Goal: Information Seeking & Learning: Compare options

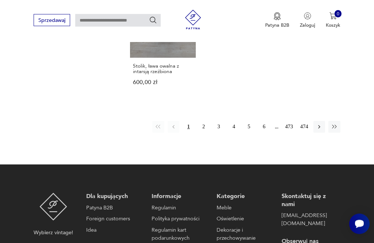
scroll to position [940, 0]
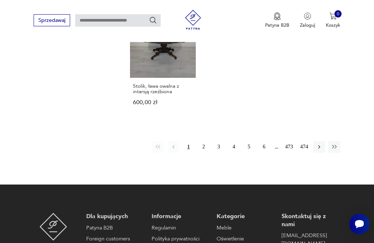
click at [206, 153] on button "2" at bounding box center [204, 147] width 12 height 12
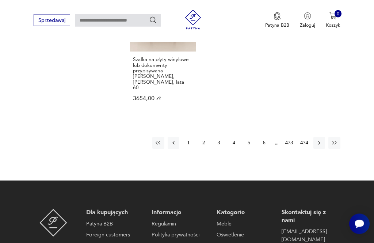
scroll to position [942, 0]
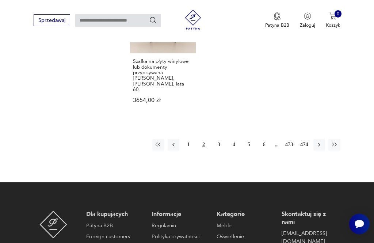
click at [221, 147] on button "3" at bounding box center [219, 145] width 12 height 12
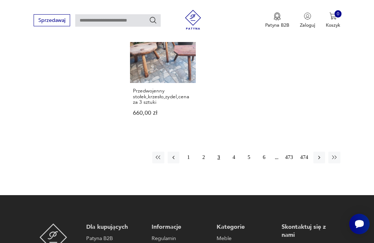
scroll to position [943, 0]
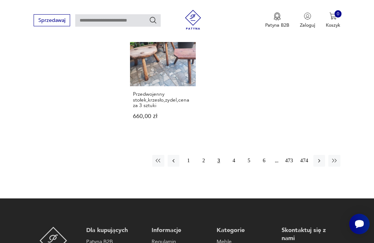
click at [235, 165] on button "4" at bounding box center [234, 161] width 12 height 12
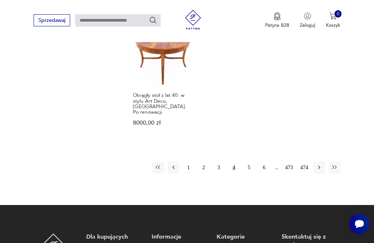
scroll to position [919, 0]
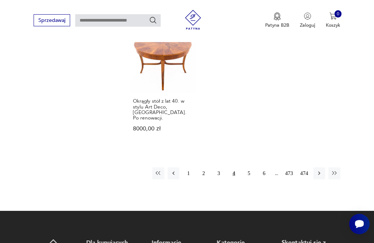
click at [251, 179] on button "5" at bounding box center [249, 173] width 12 height 12
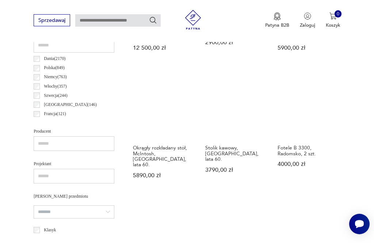
scroll to position [356, 0]
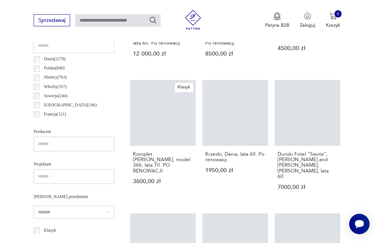
scroll to position [943, 0]
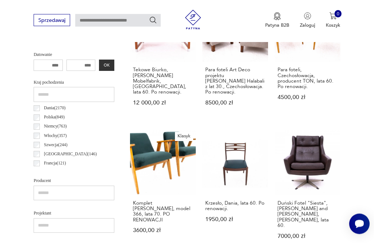
scroll to position [307, 0]
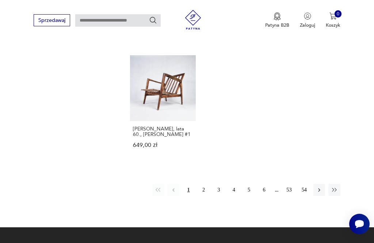
scroll to position [889, 0]
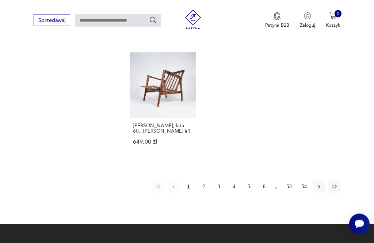
click at [207, 193] on button "2" at bounding box center [204, 187] width 12 height 12
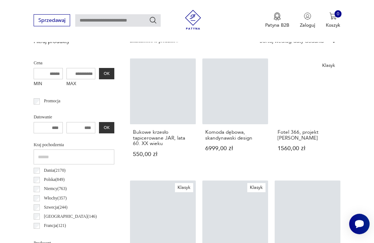
scroll to position [253, 0]
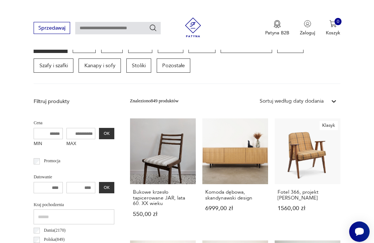
scroll to position [184, 0]
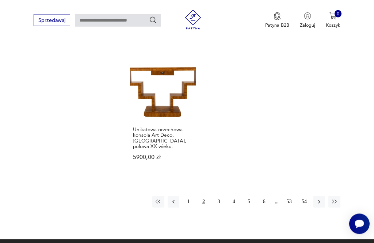
scroll to position [882, 0]
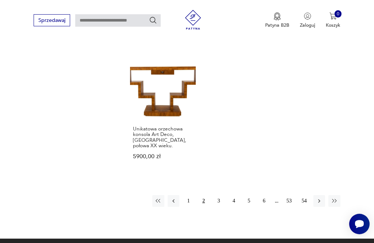
click at [221, 207] on button "3" at bounding box center [219, 201] width 12 height 12
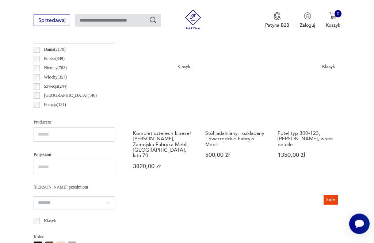
scroll to position [366, 0]
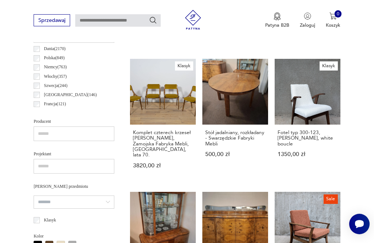
click at [237, 80] on link "Stół jadalniany, rozkładany - Swarzędzkie Fabryki Mebli 500,00 zł" at bounding box center [235, 120] width 66 height 123
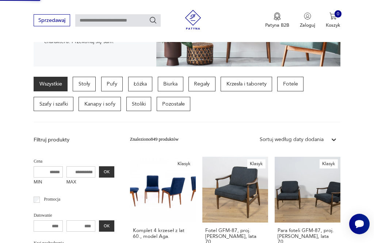
scroll to position [174, 0]
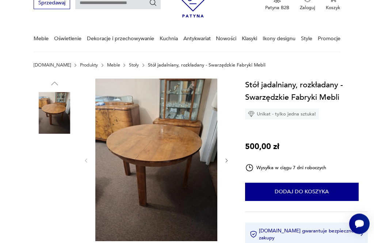
scroll to position [36, 0]
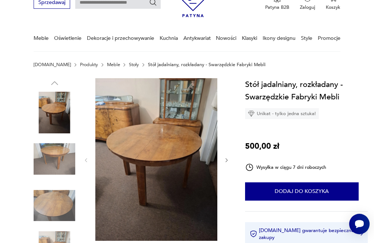
click at [64, 161] on img at bounding box center [55, 159] width 42 height 42
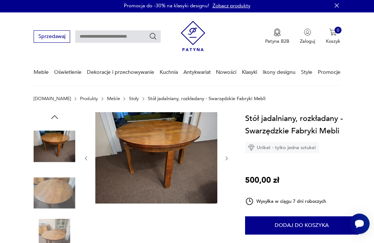
scroll to position [0, 0]
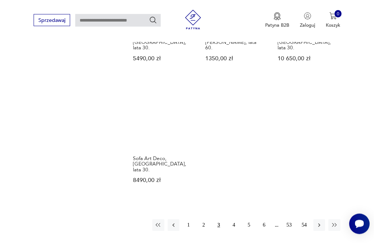
scroll to position [868, 0]
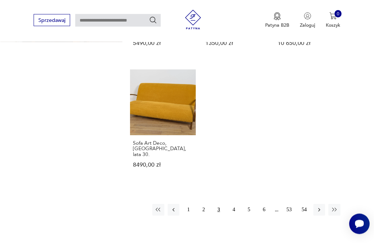
click at [236, 215] on button "4" at bounding box center [234, 210] width 12 height 12
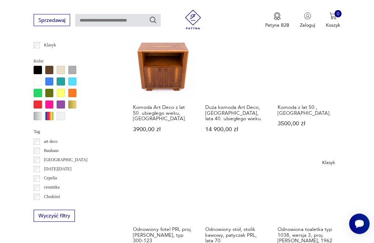
scroll to position [541, 0]
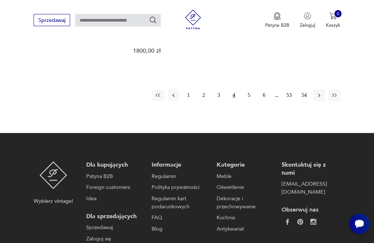
click at [253, 100] on button "5" at bounding box center [249, 96] width 12 height 12
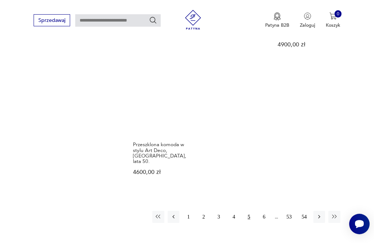
scroll to position [885, 0]
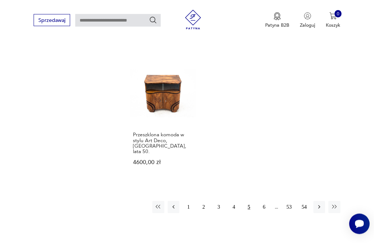
click at [265, 201] on button "6" at bounding box center [264, 207] width 12 height 12
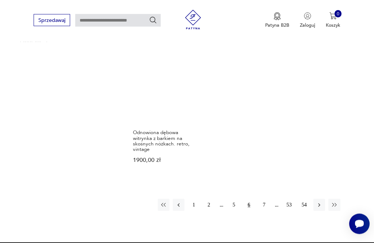
scroll to position [871, 0]
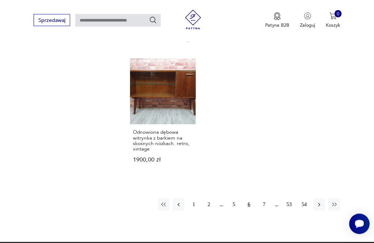
click at [268, 204] on button "7" at bounding box center [264, 205] width 12 height 12
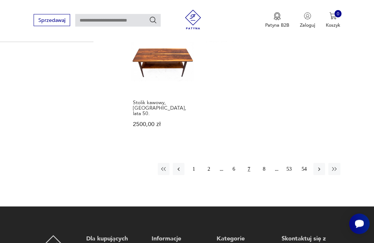
scroll to position [914, 0]
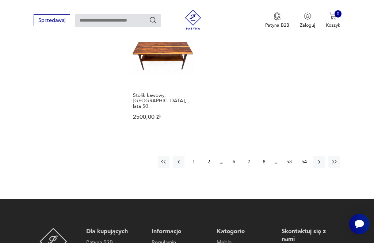
click at [268, 167] on button "8" at bounding box center [264, 162] width 12 height 12
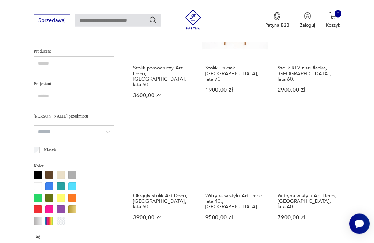
scroll to position [437, 0]
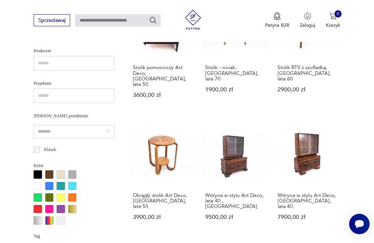
click at [321, 149] on link "Witryna w stylu Art Deco, Polska, lata 40. 7900,00 zł" at bounding box center [308, 176] width 66 height 111
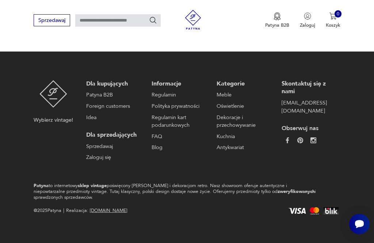
scroll to position [84, 0]
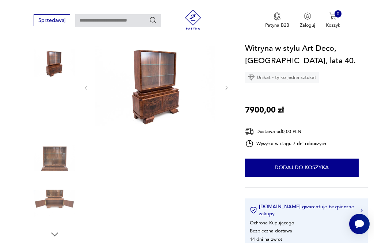
click at [164, 99] on img at bounding box center [156, 87] width 122 height 115
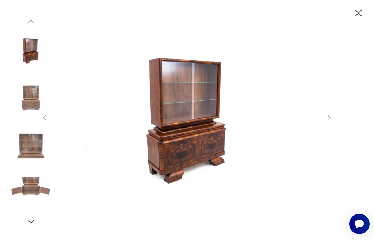
click at [333, 122] on icon "button" at bounding box center [329, 118] width 8 height 8
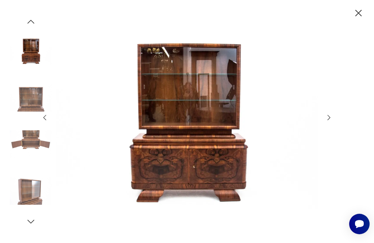
click at [333, 122] on icon "button" at bounding box center [329, 118] width 8 height 8
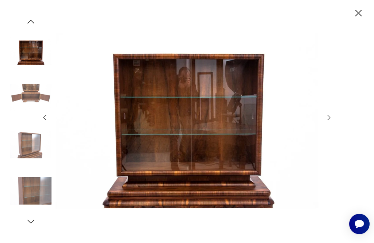
click at [360, 19] on icon "button" at bounding box center [359, 13] width 12 height 12
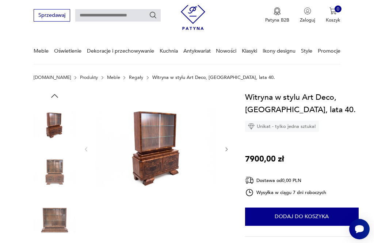
scroll to position [0, 0]
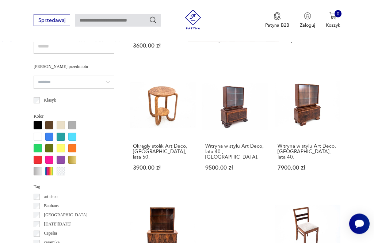
scroll to position [486, 0]
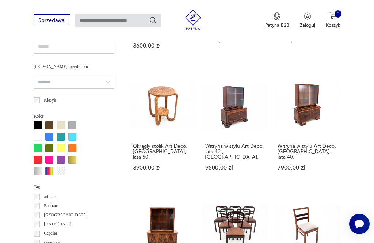
click at [235, 115] on link "Witryna w stylu Art Deco, lata 40., Polska. 9500,00 zł" at bounding box center [235, 127] width 66 height 111
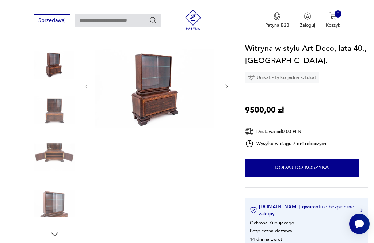
scroll to position [83, 0]
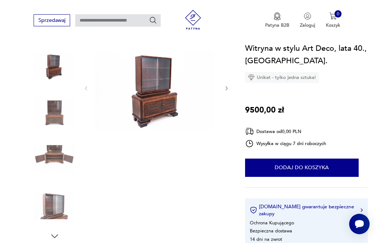
click at [67, 114] on img at bounding box center [55, 112] width 42 height 42
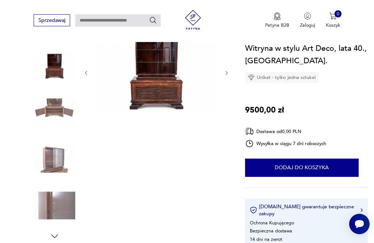
click at [170, 86] on img at bounding box center [156, 71] width 122 height 81
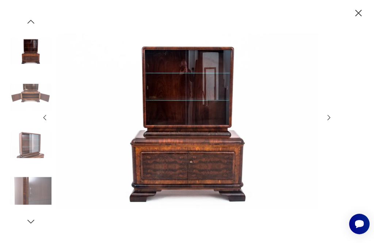
click at [362, 15] on icon "button" at bounding box center [359, 13] width 12 height 12
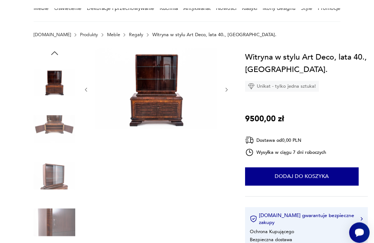
scroll to position [0, 0]
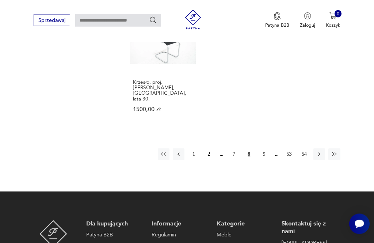
scroll to position [918, 0]
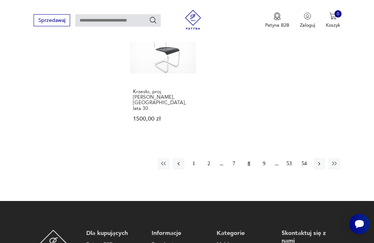
click at [266, 158] on button "9" at bounding box center [264, 164] width 12 height 12
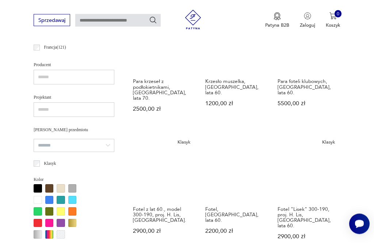
scroll to position [423, 0]
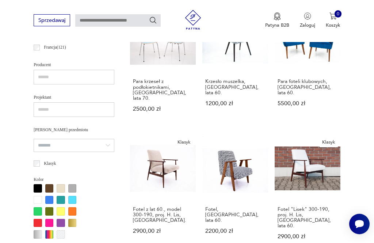
click at [233, 204] on div "Fotel, Polska, lata 60. 2200,00 zł" at bounding box center [235, 224] width 66 height 46
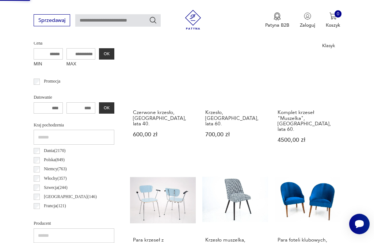
scroll to position [0, 0]
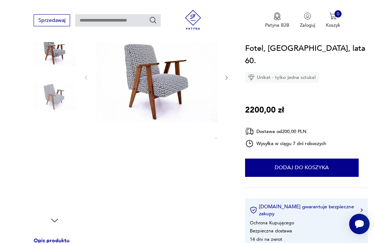
scroll to position [95, 0]
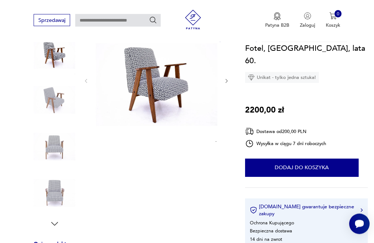
click at [58, 151] on img at bounding box center [55, 147] width 42 height 42
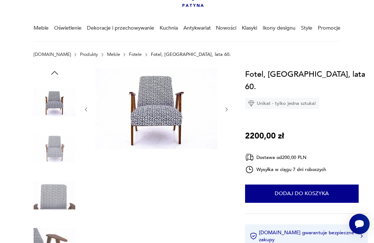
scroll to position [44, 0]
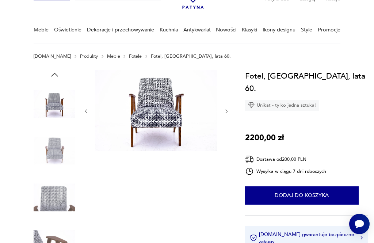
click at [56, 243] on img at bounding box center [55, 244] width 42 height 42
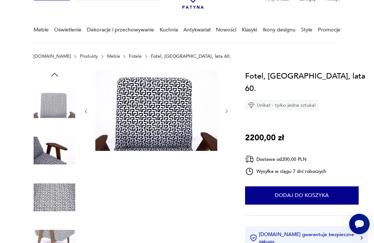
click at [60, 155] on img at bounding box center [55, 151] width 42 height 42
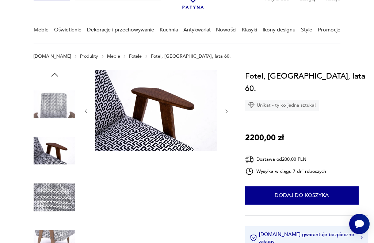
click at [56, 117] on img at bounding box center [55, 104] width 42 height 42
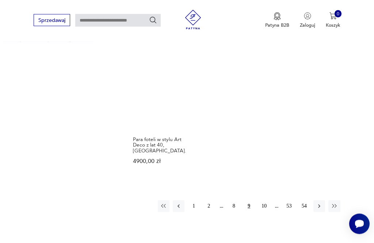
scroll to position [881, 0]
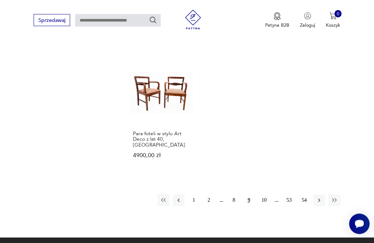
click at [266, 195] on button "10" at bounding box center [264, 201] width 12 height 12
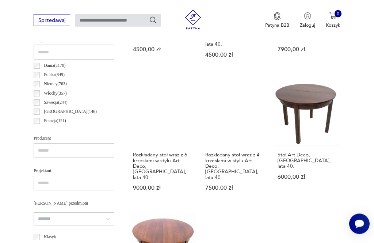
scroll to position [339, 0]
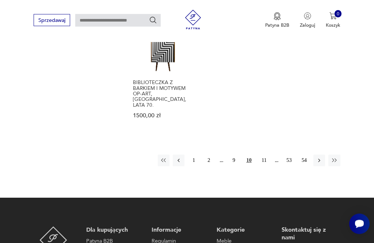
click at [269, 155] on button "11" at bounding box center [264, 161] width 12 height 12
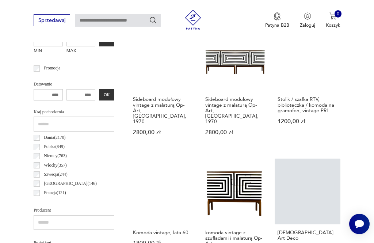
scroll to position [384, 0]
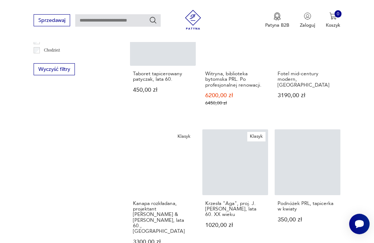
scroll to position [482, 0]
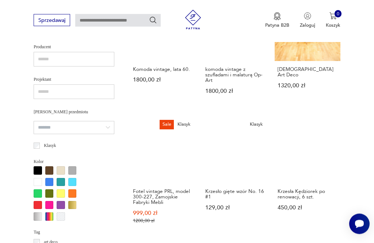
scroll to position [450, 0]
